Goal: Check status: Check status

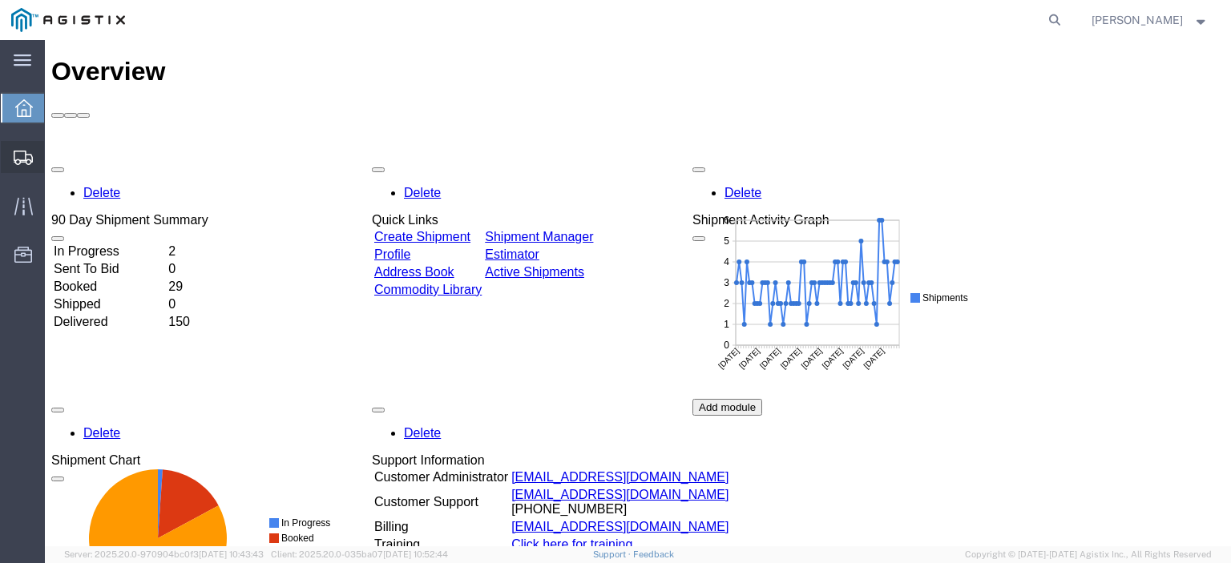
click at [0, 0] on span "Shipment Manager" at bounding box center [0, 0] width 0 height 0
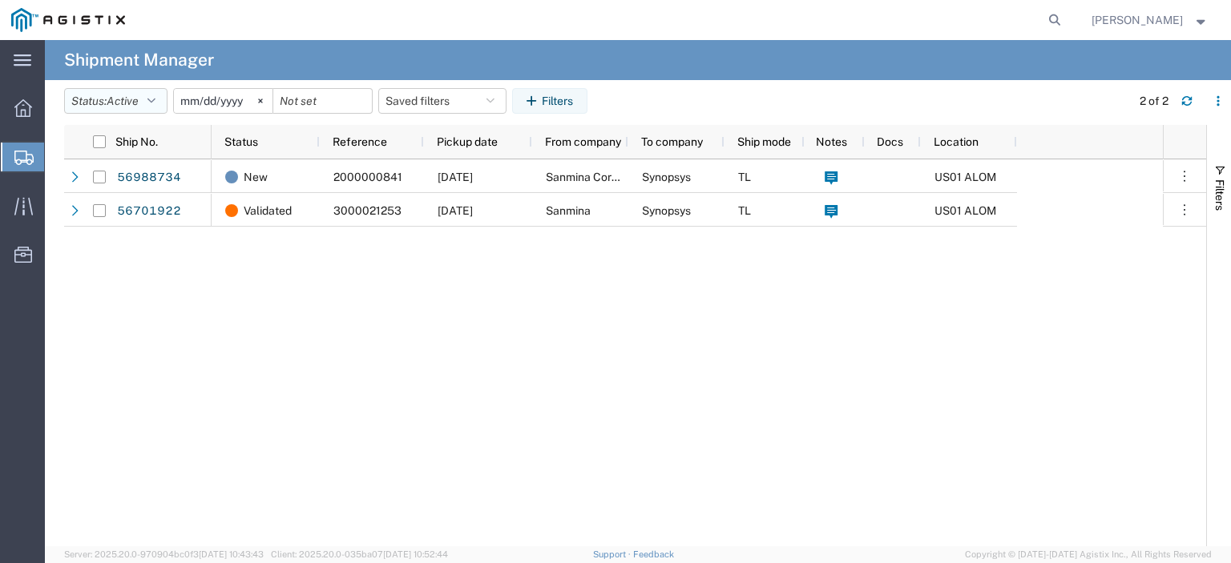
click at [146, 99] on button "Status: Active" at bounding box center [115, 101] width 103 height 26
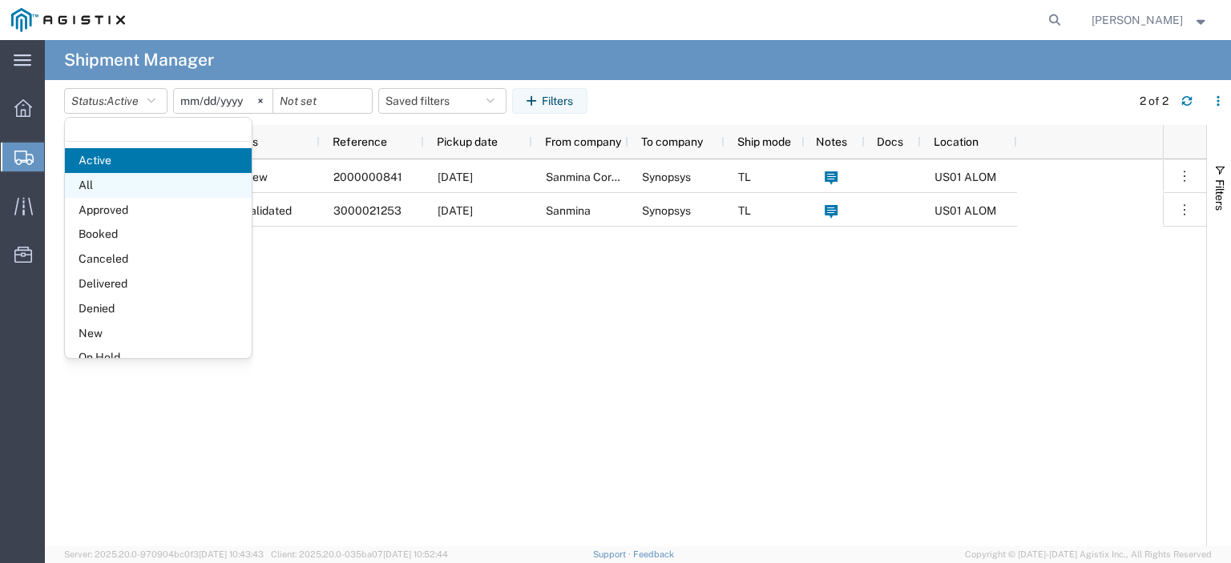
click at [122, 182] on span "All" at bounding box center [158, 185] width 187 height 25
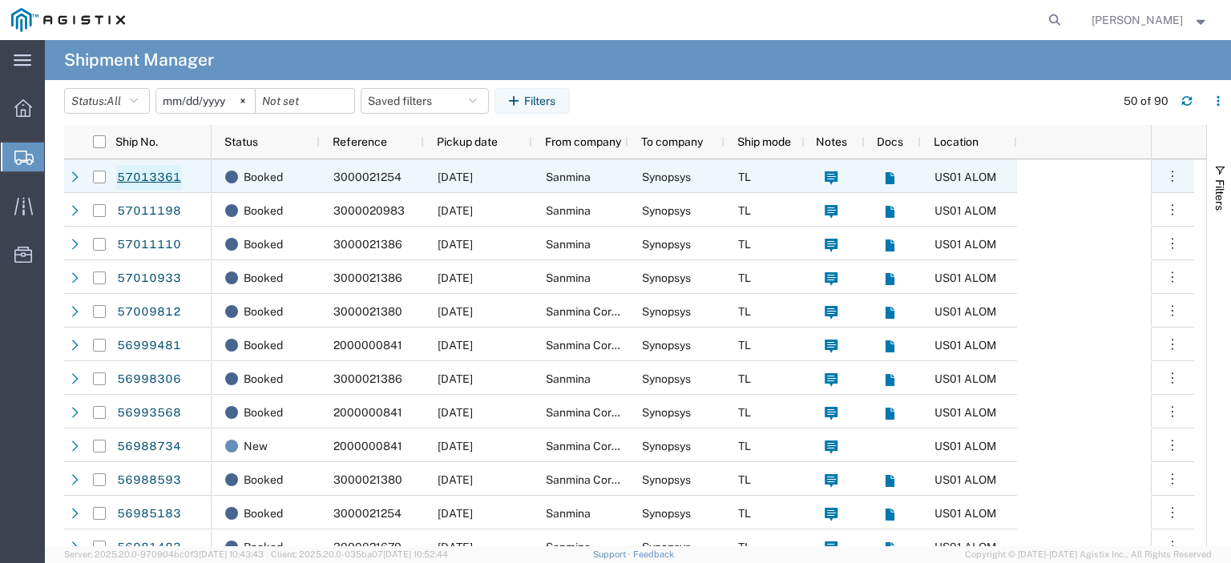
click at [151, 179] on link "57013361" at bounding box center [149, 178] width 66 height 26
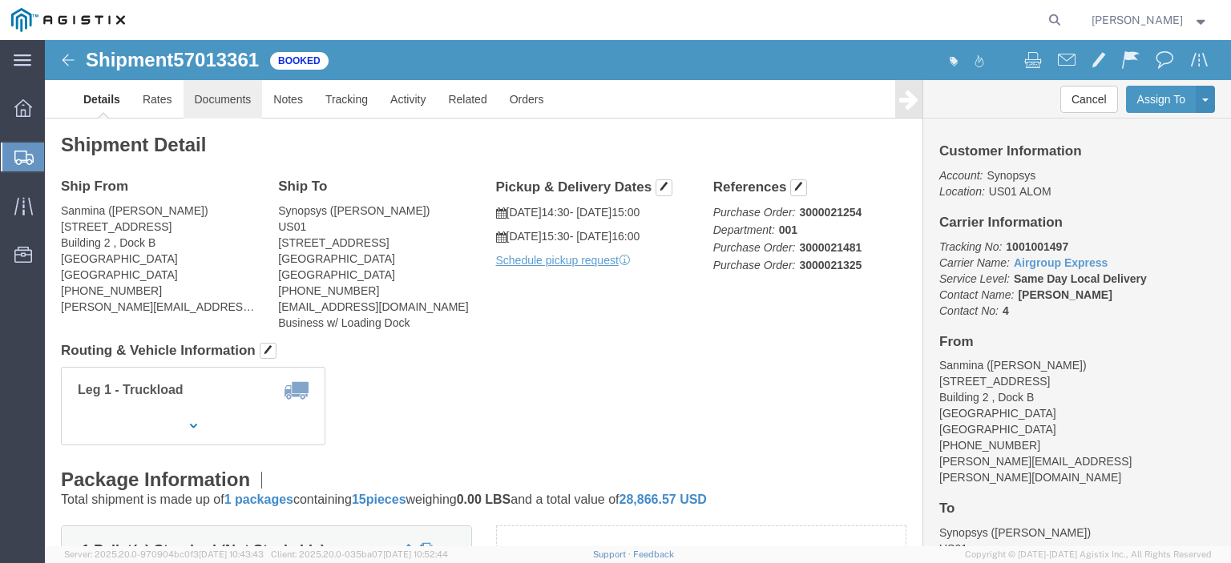
click link "Documents"
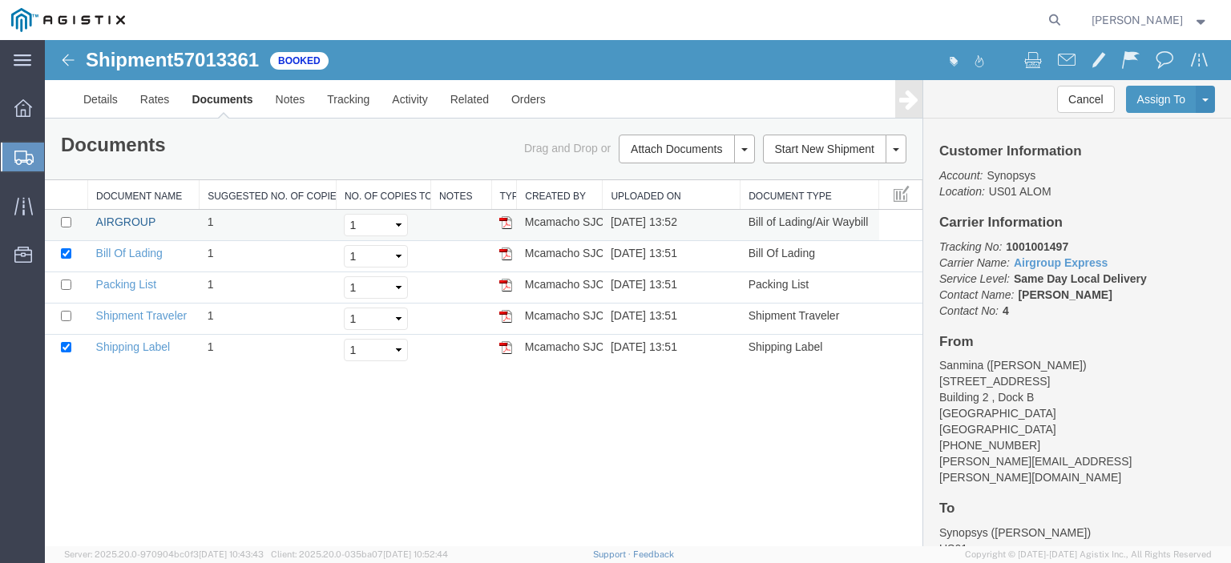
drag, startPoint x: 131, startPoint y: 224, endPoint x: 135, endPoint y: 233, distance: 10.1
click at [132, 224] on link "AIRGROUP" at bounding box center [125, 222] width 59 height 13
